Goal: Information Seeking & Learning: Learn about a topic

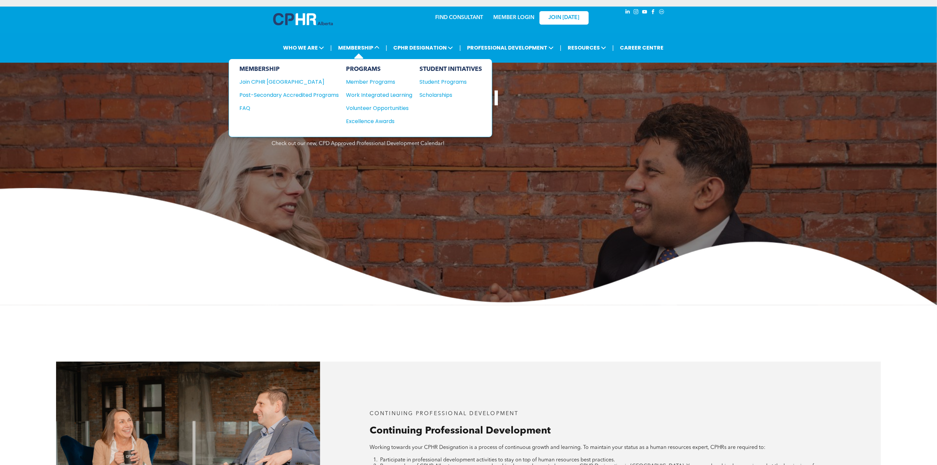
click at [317, 90] on div "MEMBERSHIP Join CPHR [GEOGRAPHIC_DATA] Post-Secondary Accredited Programs FAQ" at bounding box center [288, 98] width 99 height 65
click at [316, 93] on div "Post-Secondary Accredited Programs" at bounding box center [284, 95] width 90 height 8
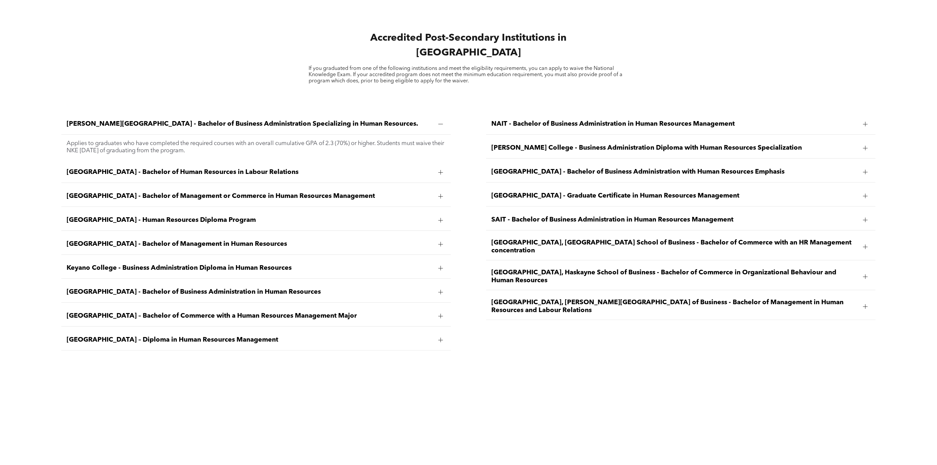
scroll to position [1132, 0]
click at [139, 176] on ul "Ambrose University - Bachelor of Business Administration Specializing in Human …" at bounding box center [255, 231] width 389 height 236
click at [141, 192] on span "Athabasca University - Bachelor of Management or Commerce in Human Resources Ma…" at bounding box center [250, 196] width 366 height 8
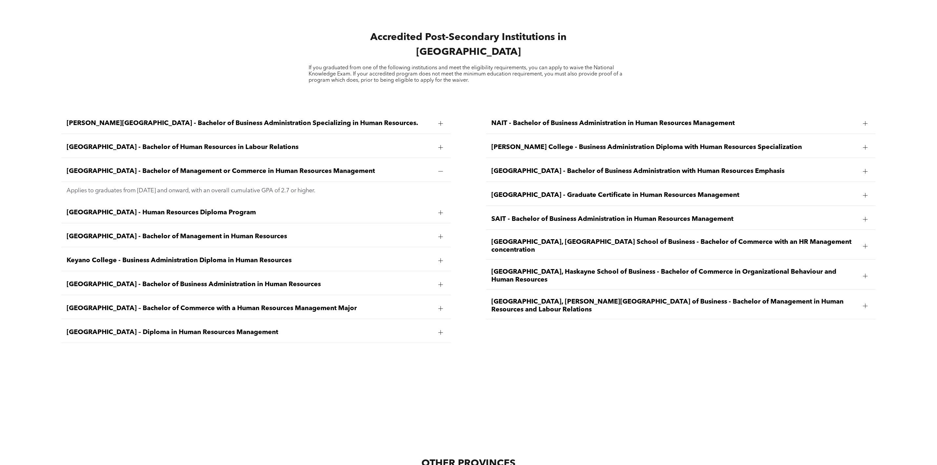
click at [301, 145] on div "Athabasca University - Bachelor of Human Resources in Labour Relations" at bounding box center [255, 147] width 389 height 21
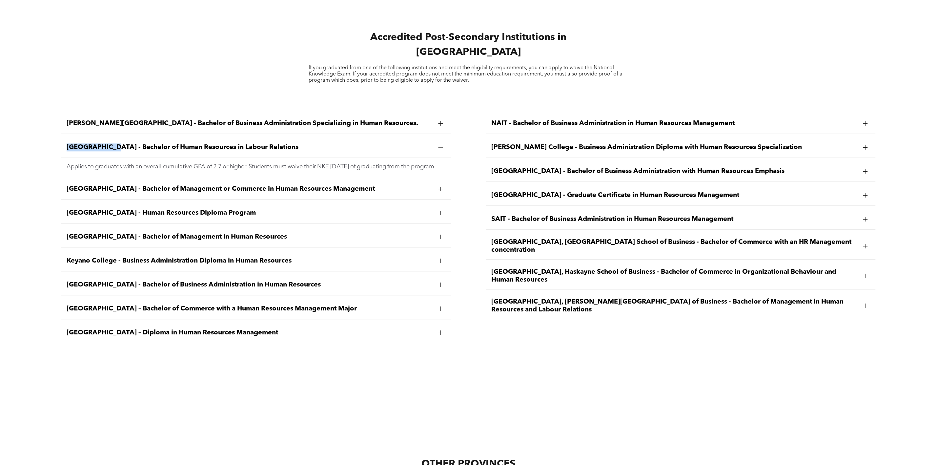
drag, startPoint x: 62, startPoint y: 138, endPoint x: 112, endPoint y: 147, distance: 50.4
click at [112, 147] on div "Athabasca University - Bachelor of Human Resources in Labour Relations" at bounding box center [255, 147] width 389 height 21
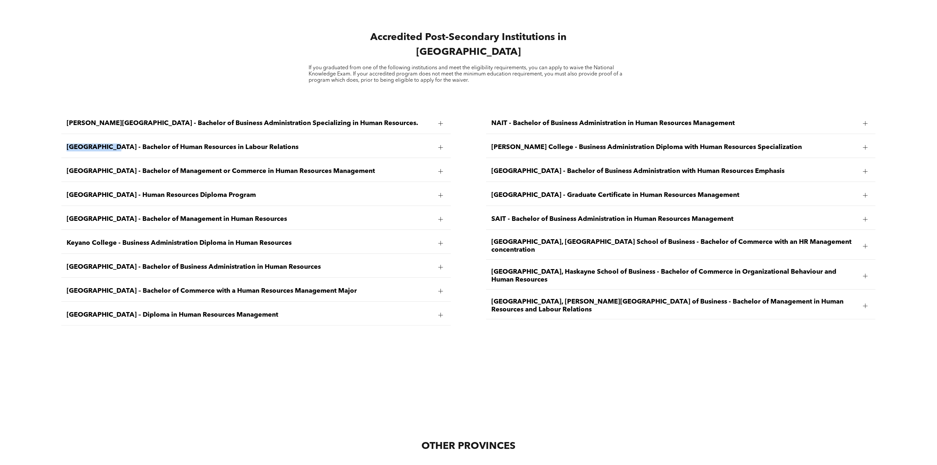
click at [104, 167] on span "Athabasca University - Bachelor of Management or Commerce in Human Resources Ma…" at bounding box center [250, 171] width 366 height 8
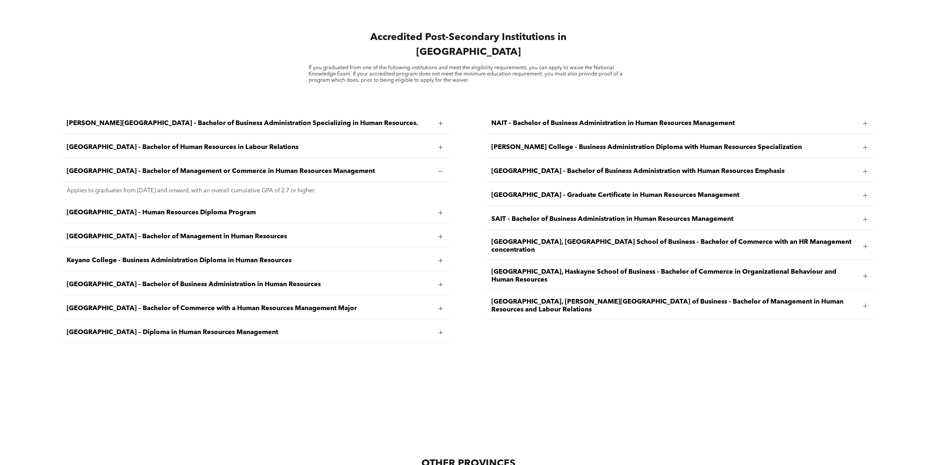
click at [110, 143] on span "Athabasca University - Bachelor of Human Resources in Labour Relations" at bounding box center [250, 147] width 366 height 8
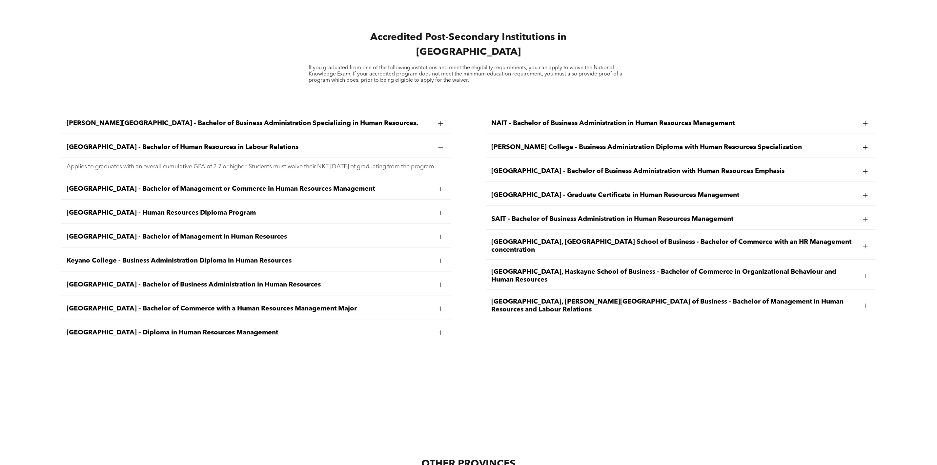
click at [107, 185] on span "Athabasca University - Bachelor of Management or Commerce in Human Resources Ma…" at bounding box center [250, 189] width 366 height 8
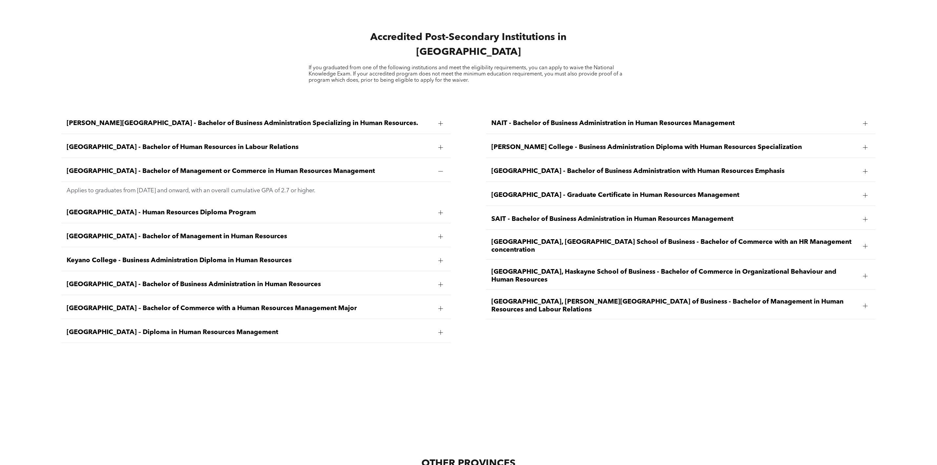
click at [93, 143] on span "Athabasca University - Bachelor of Human Resources in Labour Relations" at bounding box center [250, 147] width 366 height 8
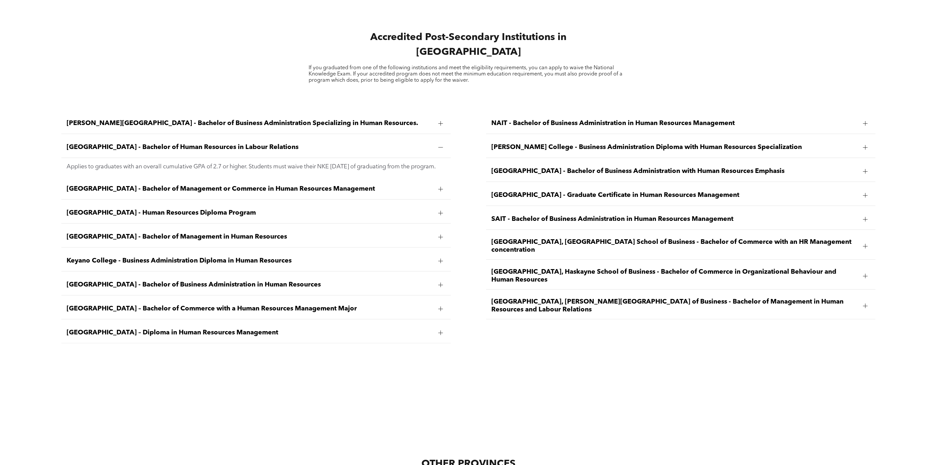
drag, startPoint x: 64, startPoint y: 139, endPoint x: 440, endPoint y: 170, distance: 376.8
click at [440, 170] on li "Athabasca University - Bachelor of Human Resources in Labour Relations Applies …" at bounding box center [255, 156] width 389 height 38
copy li "Athabasca University - Bachelor of Human Resources in Labour Relations Applies …"
click at [43, 213] on div "Ambrose University - Bachelor of Business Administration Specializing in Human …" at bounding box center [468, 237] width 937 height 278
click at [220, 185] on span "Athabasca University - Bachelor of Management or Commerce in Human Resources Ma…" at bounding box center [250, 189] width 366 height 8
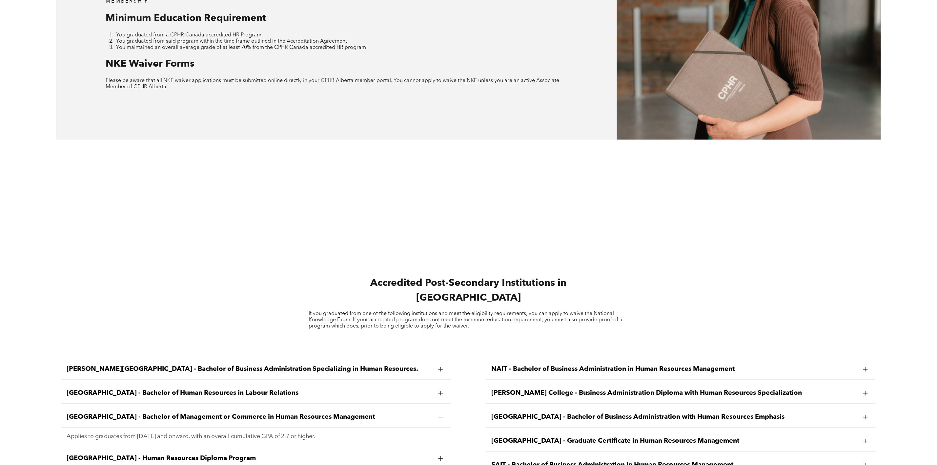
scroll to position [1082, 0]
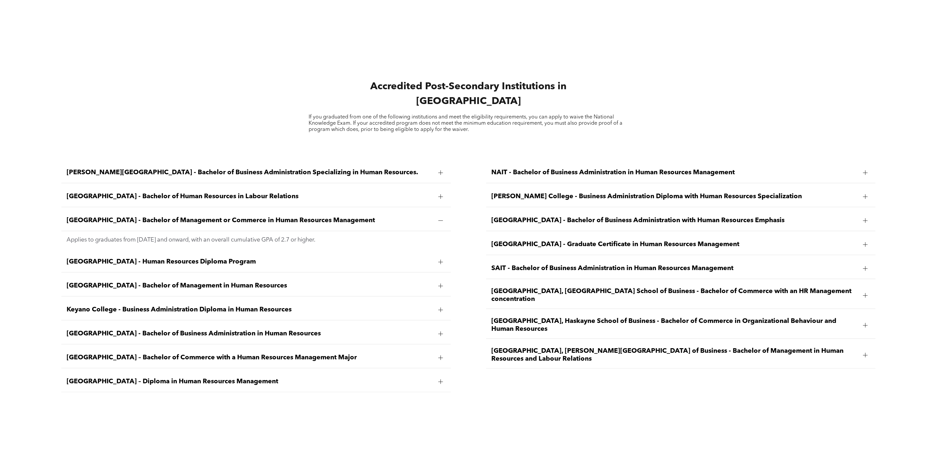
click at [165, 162] on div "Ambrose University - Bachelor of Business Administration Specializing in Human …" at bounding box center [255, 172] width 389 height 21
